Goal: Download file/media

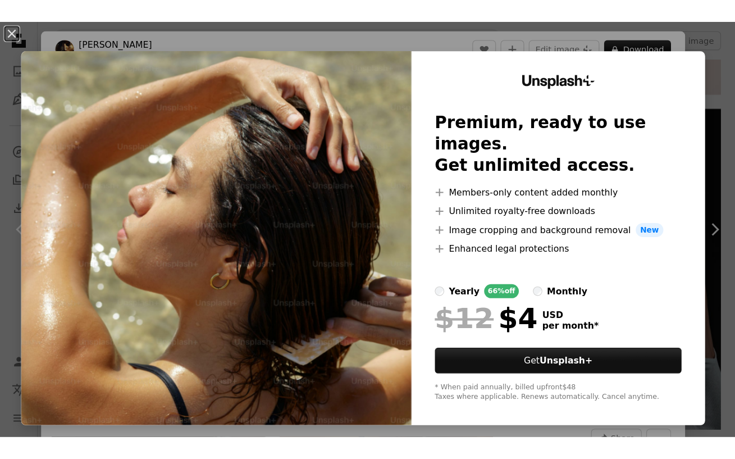
scroll to position [7518, 0]
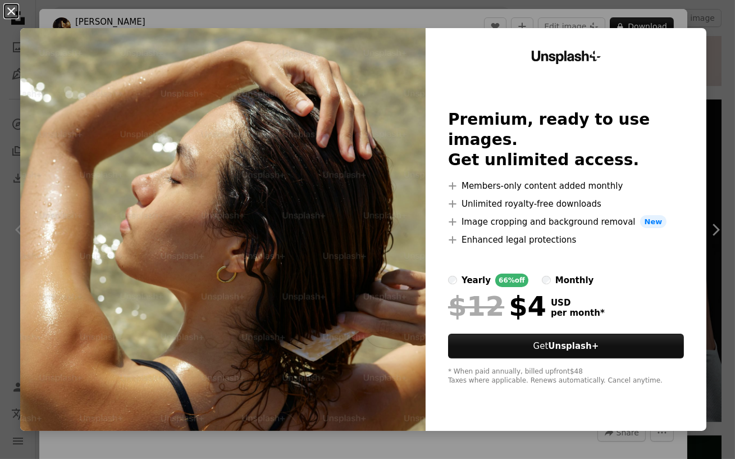
click at [12, 12] on button "An X shape" at bounding box center [10, 10] width 13 height 13
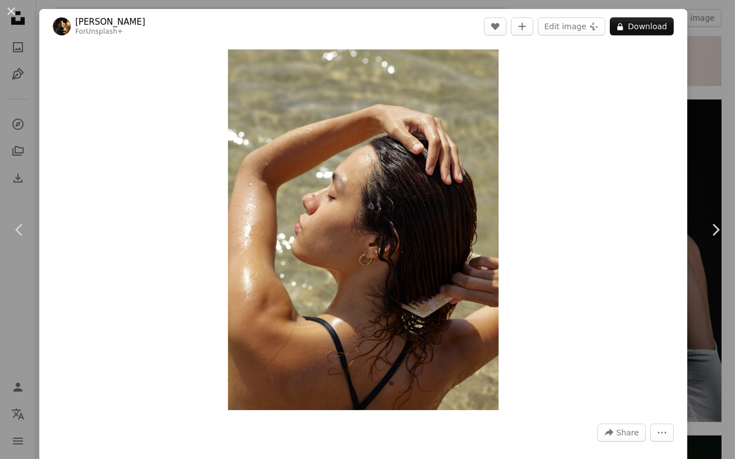
scroll to position [7517, 0]
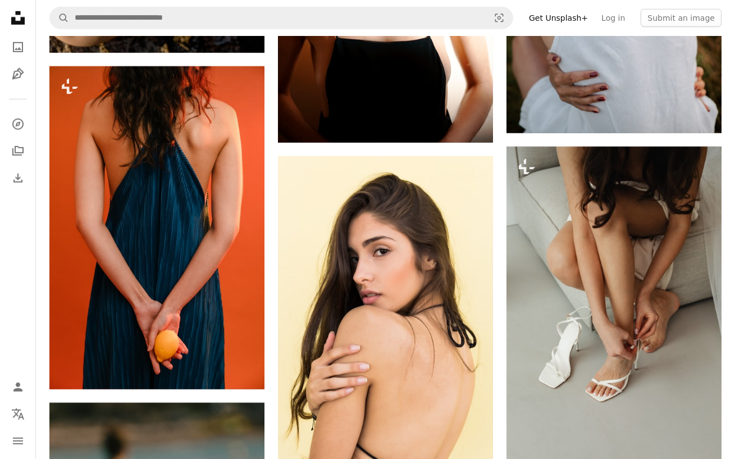
scroll to position [9680, 0]
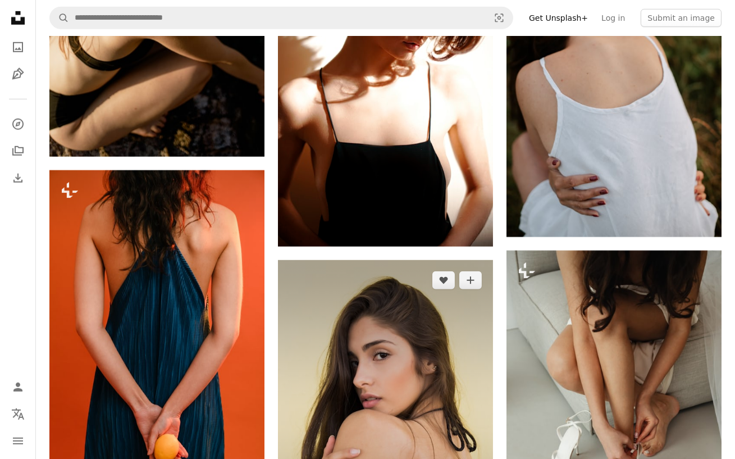
click at [353, 260] on img at bounding box center [385, 421] width 215 height 323
